Goal: Entertainment & Leisure: Consume media (video, audio)

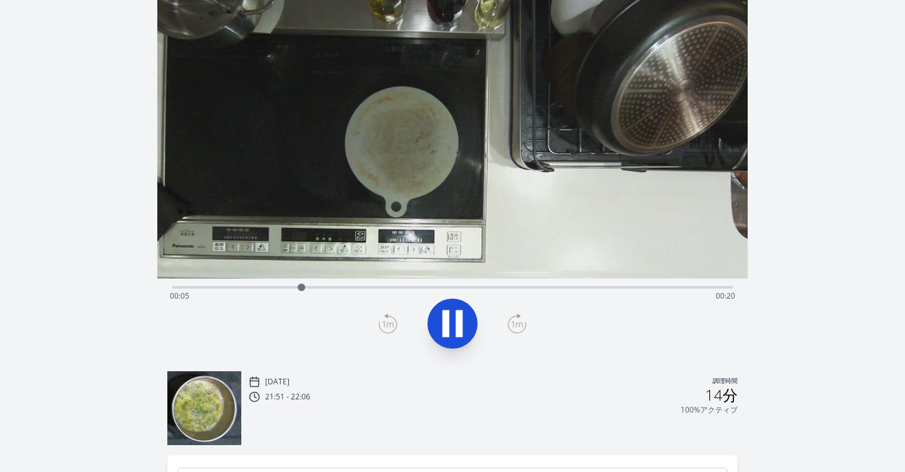
scroll to position [77, 0]
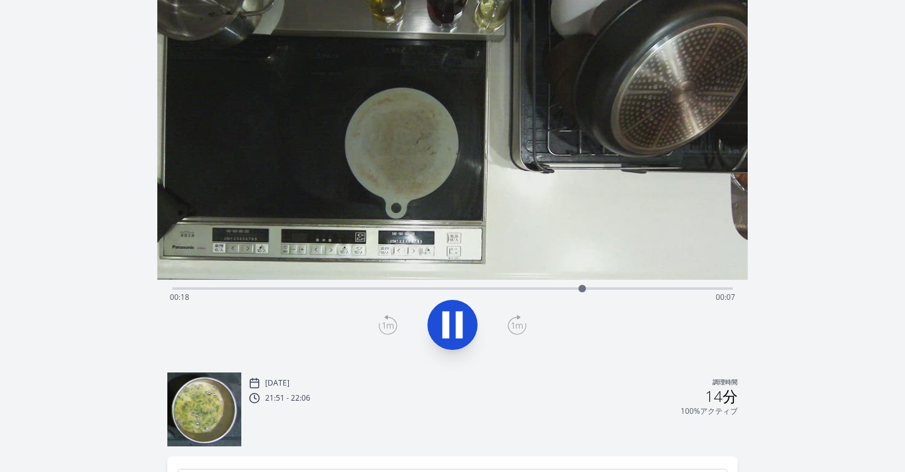
click at [496, 287] on div "経過時間: 00:18 残り時間: 00:07" at bounding box center [452, 287] width 561 height 15
click at [461, 289] on div "経過時間: 00:16 残り時間: 00:10" at bounding box center [453, 298] width 566 height 20
click at [447, 290] on div "経過時間: 00:14 残り時間: 00:11" at bounding box center [453, 298] width 566 height 20
click at [427, 293] on div "経過時間: 00:14 残り時間: 00:11" at bounding box center [453, 298] width 566 height 20
click at [401, 290] on div "経過時間: 00:22 残り時間: 00:04" at bounding box center [453, 298] width 566 height 20
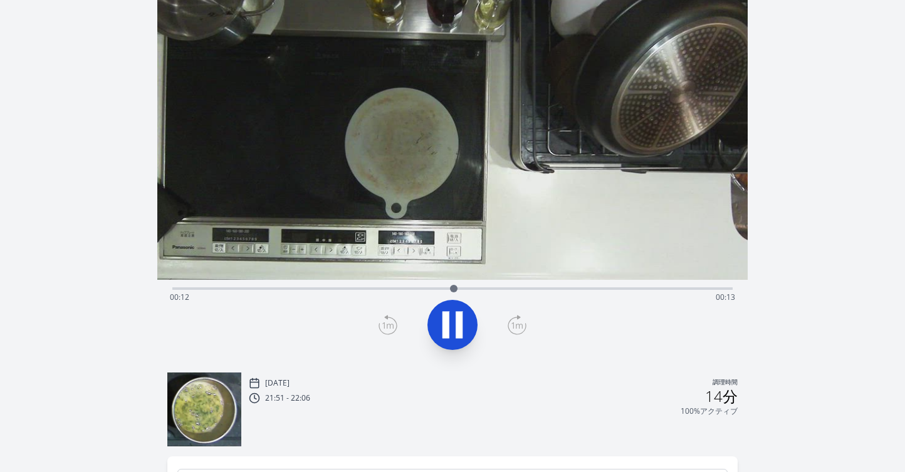
click at [387, 288] on div "経過時間: 00:12 残り時間: 00:13" at bounding box center [453, 298] width 566 height 20
click at [385, 288] on div "経過時間: 00:12 残り時間: 00:13" at bounding box center [453, 298] width 566 height 20
click at [813, 63] on div "録音を破棄しますか? 一度破棄すると回復できなくなります。 キャンセル 記録を破棄 00:06:11 1 × 0.25倍 0.5× 1× 1.5倍 2× fu…" at bounding box center [452, 281] width 905 height 716
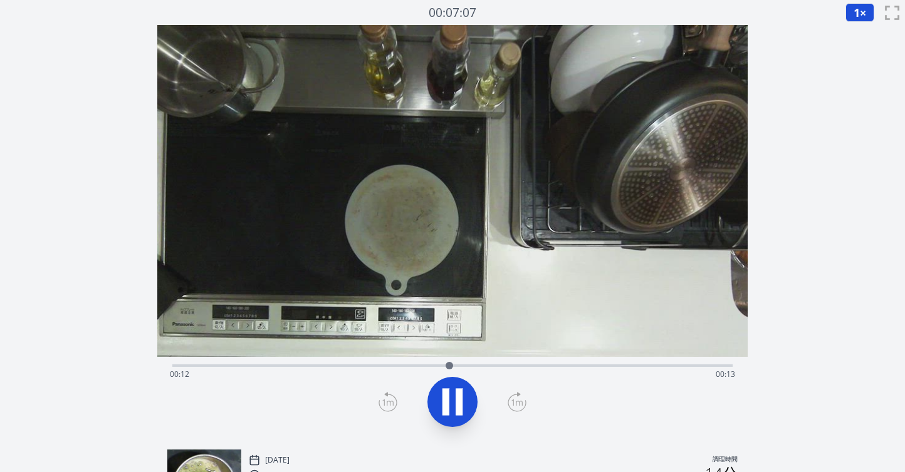
click at [849, 19] on button "1 ×" at bounding box center [859, 12] width 29 height 19
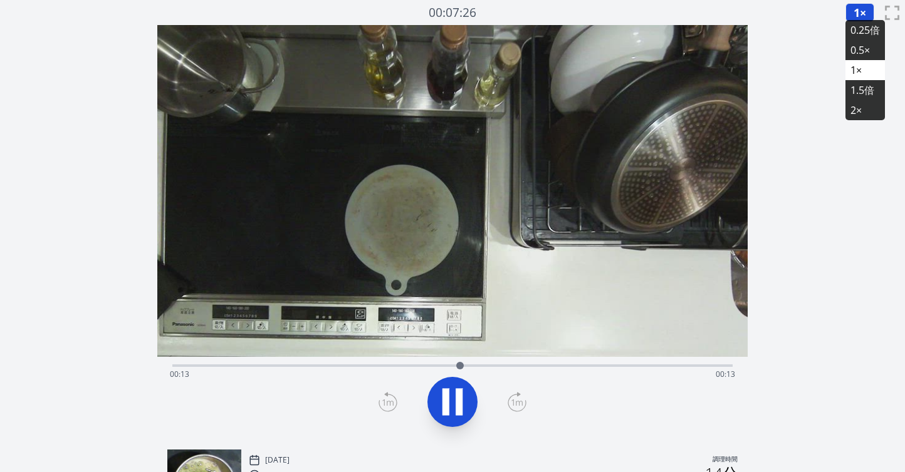
click at [850, 31] on font "0.25倍" at bounding box center [864, 30] width 29 height 14
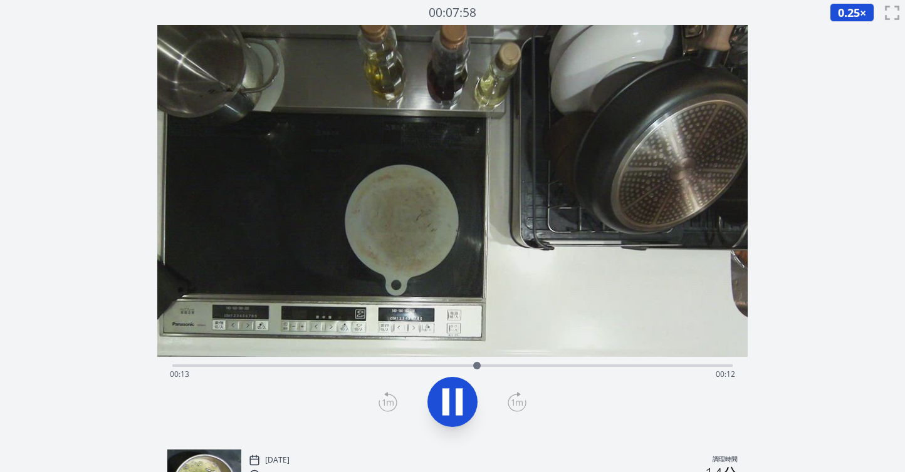
click at [342, 367] on div "経過時間: 00:13 残り時間: 00:12" at bounding box center [453, 375] width 566 height 20
click at [607, 366] on div "経過時間: 00:00 残り時間: 00:25" at bounding box center [453, 375] width 566 height 20
click at [654, 368] on div "経過時間: 00:20 残り時間: 00:05" at bounding box center [453, 375] width 566 height 20
click at [434, 365] on div "経過時間: 00:00 残り時間: 00:26" at bounding box center [453, 375] width 566 height 20
click at [543, 367] on div "経過時間: 00:12 残り時間: 00:13" at bounding box center [453, 375] width 566 height 20
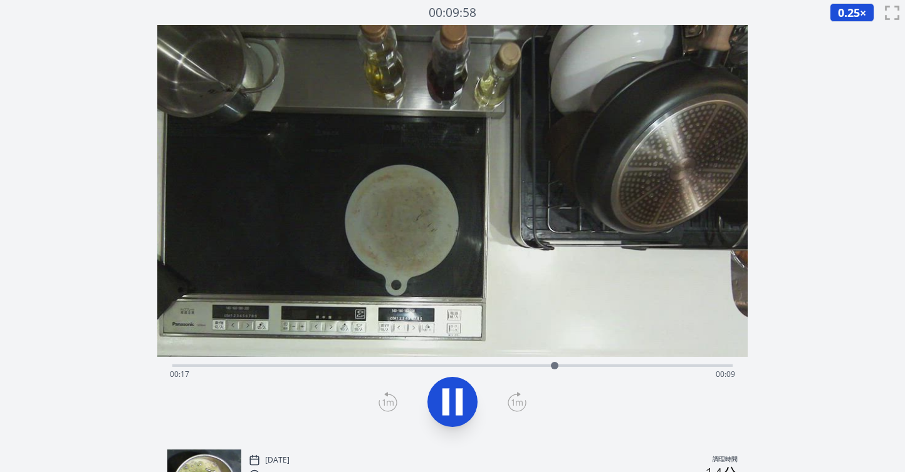
click at [464, 395] on icon at bounding box center [452, 402] width 35 height 35
click at [466, 394] on icon at bounding box center [452, 402] width 35 height 35
click at [402, 367] on div "経過時間: 00:25 残り時間: 00:00" at bounding box center [453, 375] width 566 height 20
click at [424, 365] on div "経過時間: 00:10 残り時間: 00:16" at bounding box center [453, 375] width 566 height 20
click at [440, 367] on div "経過時間: 00:11 残り時間: 00:15" at bounding box center [453, 375] width 566 height 20
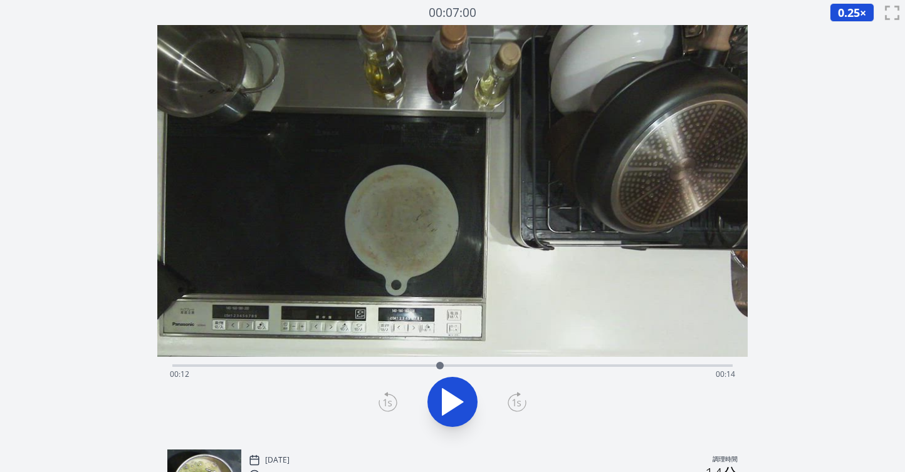
click at [466, 368] on div "経過時間: 00:12 残り時間: 00:14" at bounding box center [453, 375] width 566 height 20
click at [481, 365] on div "経過時間: 00:13 残り時間: 00:13" at bounding box center [453, 375] width 566 height 20
click at [505, 367] on div "経過時間: 00:14 残り時間: 00:12" at bounding box center [453, 375] width 566 height 20
click at [520, 365] on div "経過時間: 00:15 残り時間: 00:11" at bounding box center [453, 375] width 566 height 20
click at [529, 365] on div "経過時間: 00:15 残り時間: 00:10" at bounding box center [453, 375] width 566 height 20
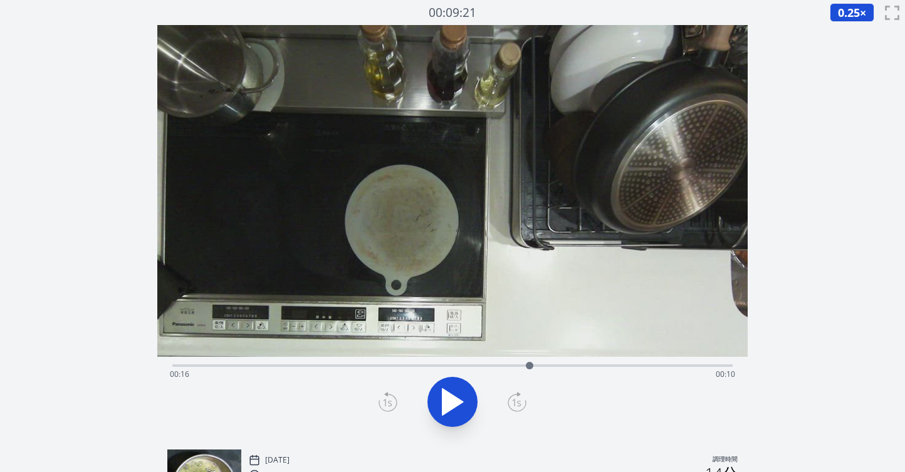
click at [541, 365] on div "経過時間: 00:16 残り時間: 00:10" at bounding box center [453, 375] width 566 height 20
click at [553, 368] on div "経過時間: 00:16 残り時間: 00:09" at bounding box center [453, 375] width 566 height 20
click at [565, 363] on div "経過時間: 00:17 残り時間: 00:09" at bounding box center [452, 364] width 561 height 15
click at [577, 363] on div "経過時間: 00:17 残り時間: 00:08" at bounding box center [452, 364] width 561 height 15
click at [583, 366] on div at bounding box center [577, 366] width 19 height 19
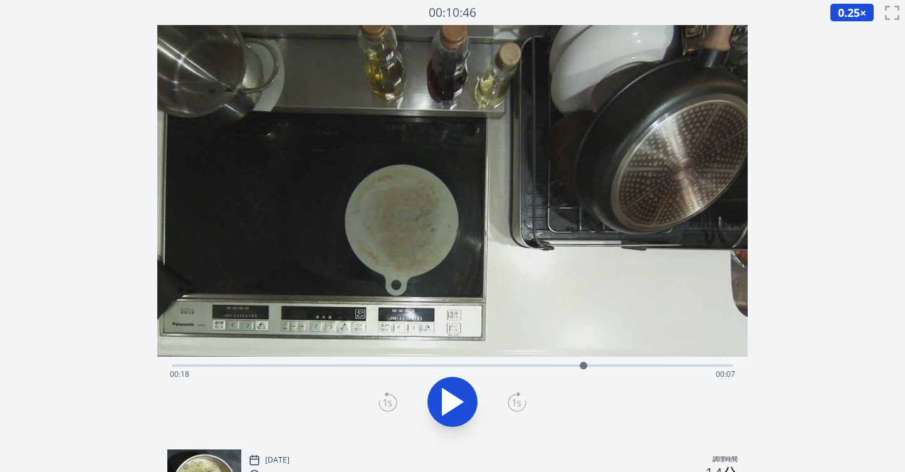
click at [587, 367] on div at bounding box center [583, 366] width 19 height 19
click at [591, 367] on div at bounding box center [587, 366] width 19 height 19
click at [596, 367] on div at bounding box center [591, 366] width 19 height 19
click at [457, 405] on icon at bounding box center [452, 402] width 21 height 26
click at [457, 405] on icon at bounding box center [459, 402] width 7 height 27
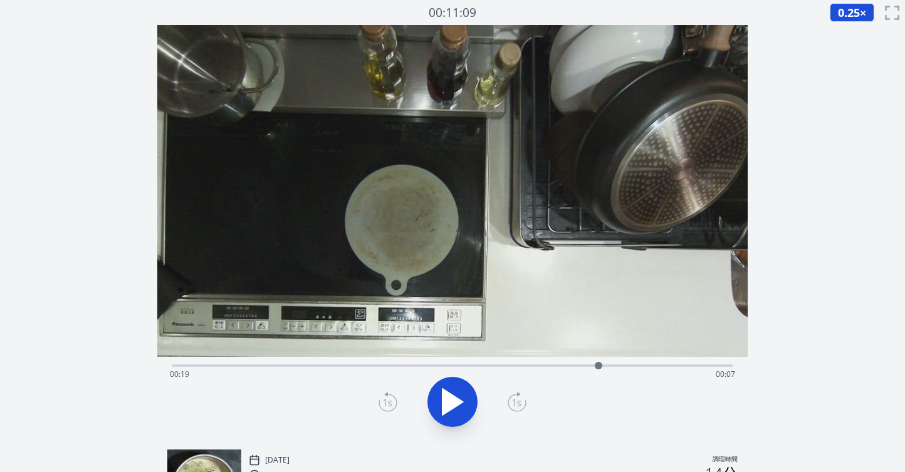
click at [457, 405] on icon at bounding box center [452, 402] width 21 height 26
click at [457, 405] on icon at bounding box center [459, 402] width 7 height 27
click at [452, 401] on icon at bounding box center [452, 402] width 21 height 26
click at [452, 401] on icon at bounding box center [452, 402] width 35 height 35
click at [579, 365] on div "経過時間: 00:20 残り時間: 00:06" at bounding box center [453, 375] width 566 height 20
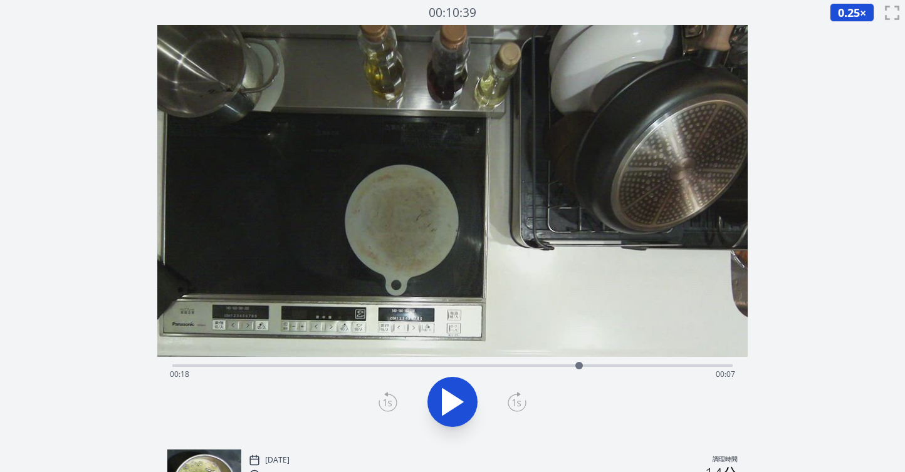
click at [589, 365] on div "経過時間: 00:18 残り時間: 00:07" at bounding box center [453, 375] width 566 height 20
click at [454, 403] on icon at bounding box center [452, 402] width 21 height 26
click at [491, 365] on div "経過時間: 00:25 残り時間: 00:00" at bounding box center [453, 375] width 566 height 20
click at [447, 397] on icon at bounding box center [452, 402] width 21 height 26
click at [493, 365] on div "経過時間: 00:23 残り時間: 00:02" at bounding box center [453, 375] width 566 height 20
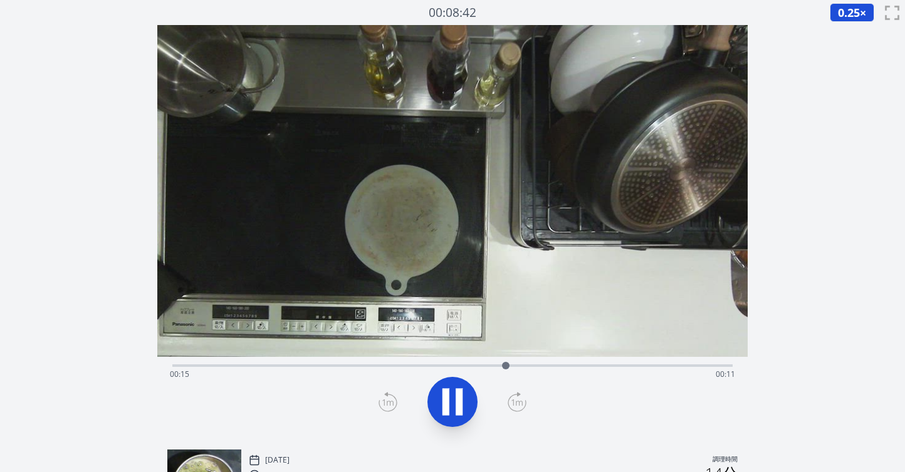
click at [515, 365] on div "経過時間: 00:15 残り時間: 00:11" at bounding box center [452, 366] width 561 height 3
click at [542, 366] on div "経過時間: 00:22 残り時間: 00:03" at bounding box center [453, 375] width 566 height 20
click at [576, 365] on div "経過時間: 00:17 残り時間: 00:09" at bounding box center [453, 375] width 566 height 20
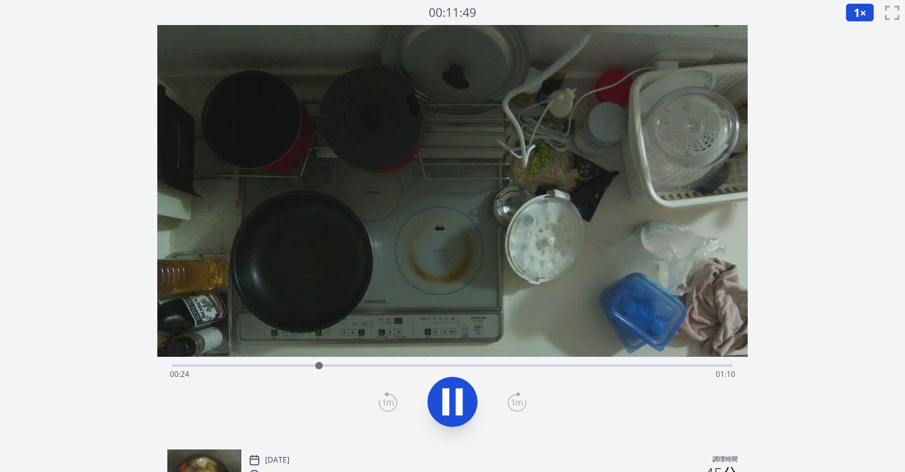
click at [369, 366] on div "経過時間: 00:24 残り時間: 01:10" at bounding box center [453, 375] width 566 height 20
click at [367, 367] on div "経過時間: 00:34 残り時間: 01:00" at bounding box center [453, 375] width 566 height 20
click at [412, 365] on div "経過時間: 00:42 残り時間: 00:52" at bounding box center [453, 375] width 566 height 20
click at [396, 363] on div "経過時間: 00:40 残り時間: 00:54" at bounding box center [452, 364] width 561 height 15
click at [382, 365] on div "経過時間: 00:38 残り時間: 00:56" at bounding box center [453, 375] width 566 height 20
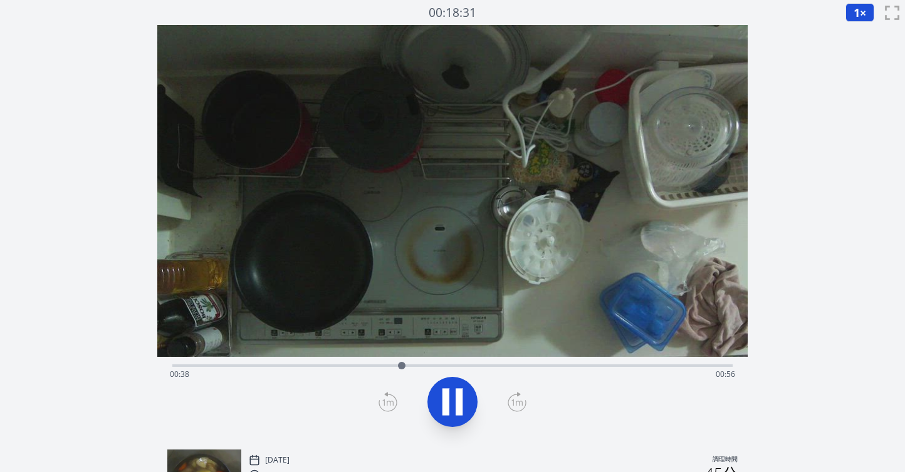
click at [362, 366] on div "経過時間: 00:38 残り時間: 00:56" at bounding box center [453, 375] width 566 height 20
click at [321, 363] on div "経過時間: 00:34 残り時間: 01:00" at bounding box center [452, 364] width 561 height 15
click at [328, 363] on div at bounding box center [327, 366] width 8 height 8
click at [336, 365] on div at bounding box center [330, 366] width 19 height 19
click at [377, 365] on div "経過時間: 00:37 残り時間: 00:57" at bounding box center [453, 375] width 566 height 20
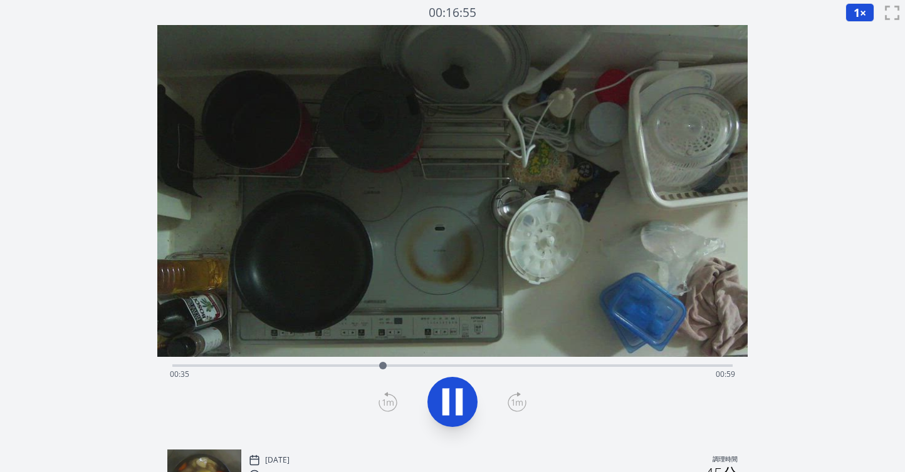
click at [366, 367] on div "経過時間: 00:35 残り時間: 00:59" at bounding box center [453, 375] width 566 height 20
click at [355, 365] on div "経過時間: 00:35 残り時間: 00:59" at bounding box center [453, 375] width 566 height 20
click at [353, 365] on div "経過時間: 00:32 残り時間: 01:02" at bounding box center [453, 375] width 566 height 20
